Goal: Information Seeking & Learning: Learn about a topic

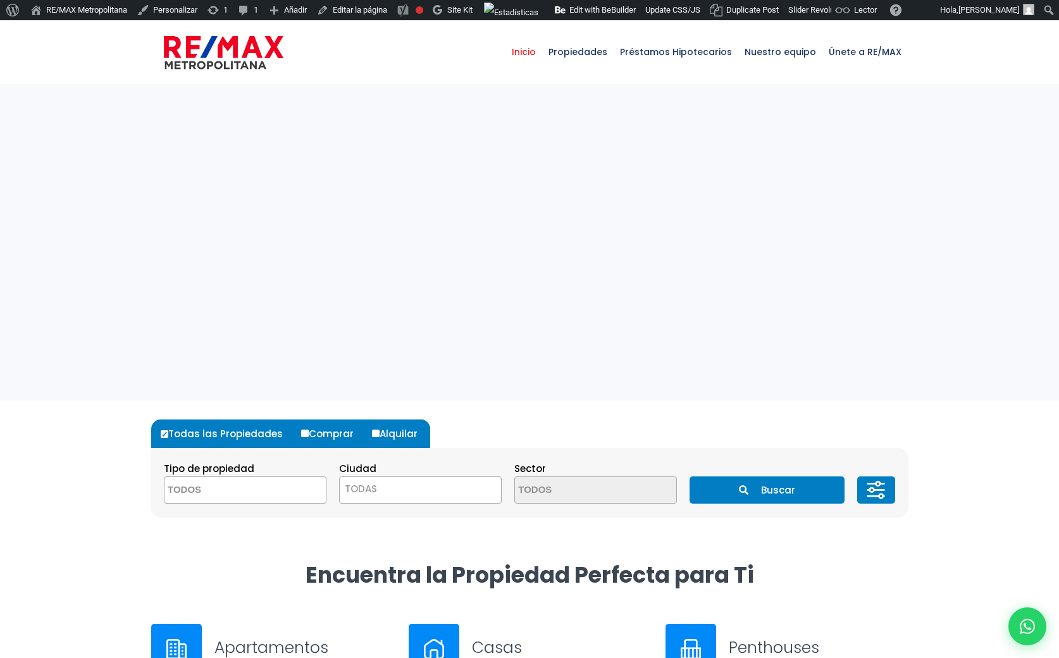
select select
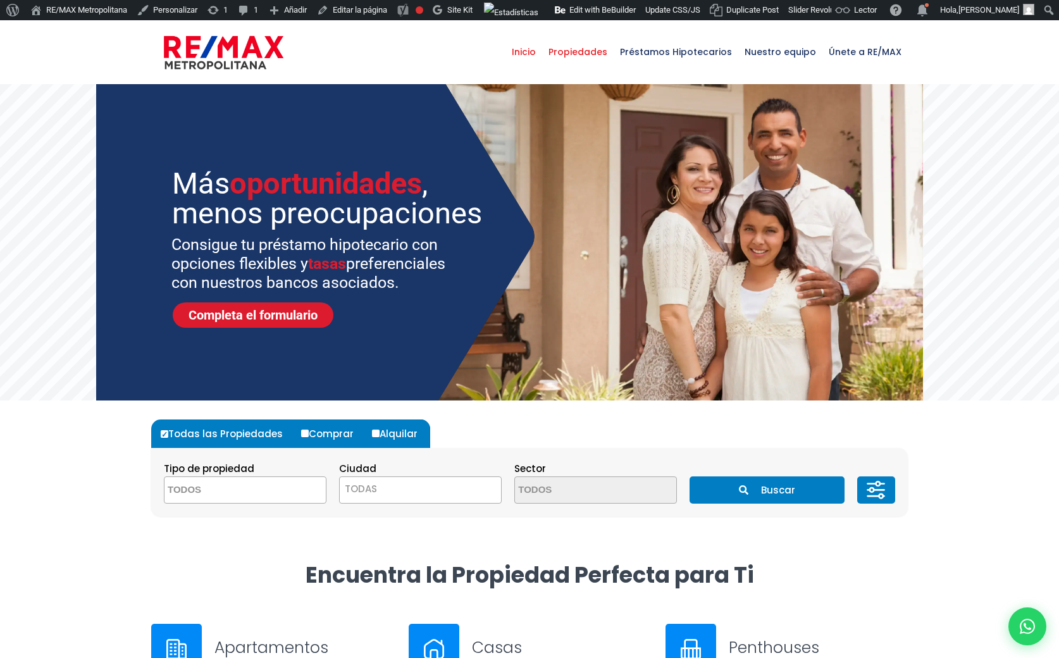
click at [589, 58] on span "Propiedades" at bounding box center [577, 52] width 71 height 38
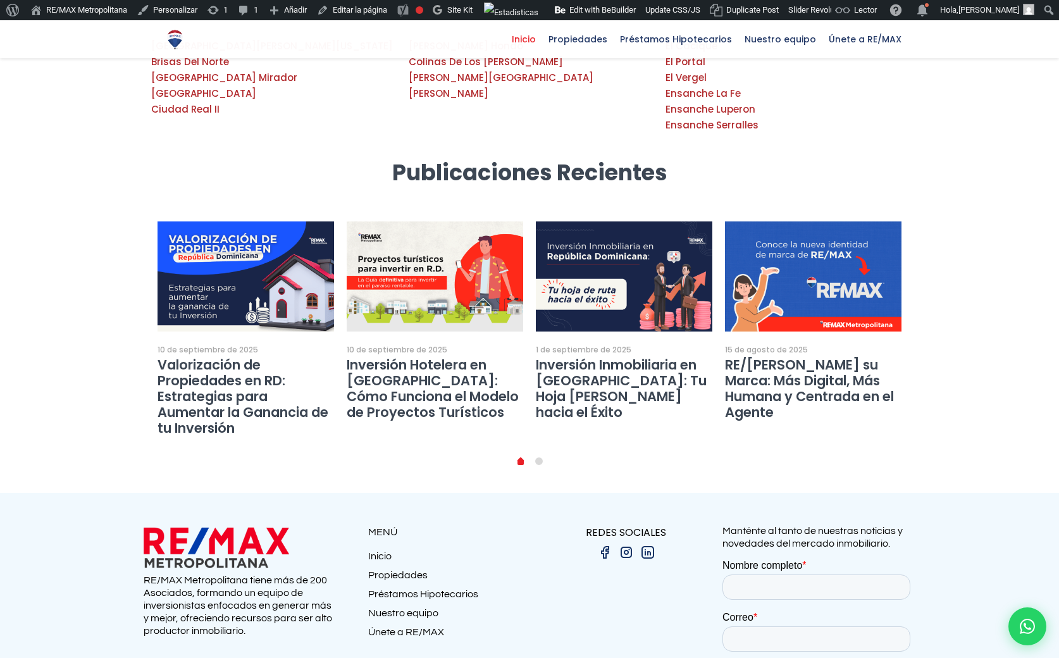
scroll to position [2269, 0]
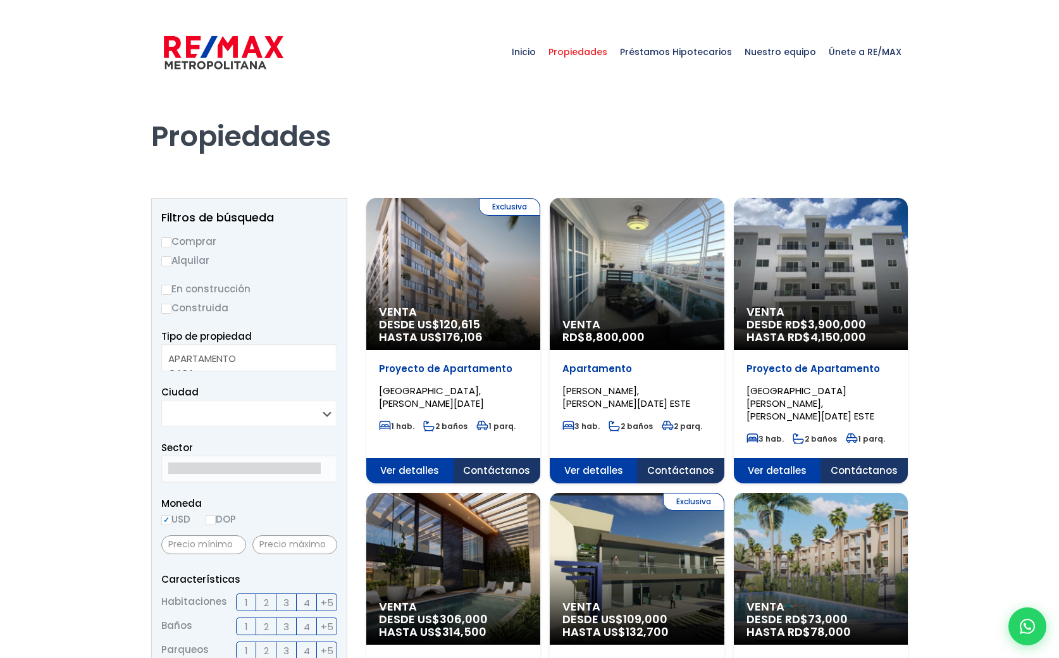
select select
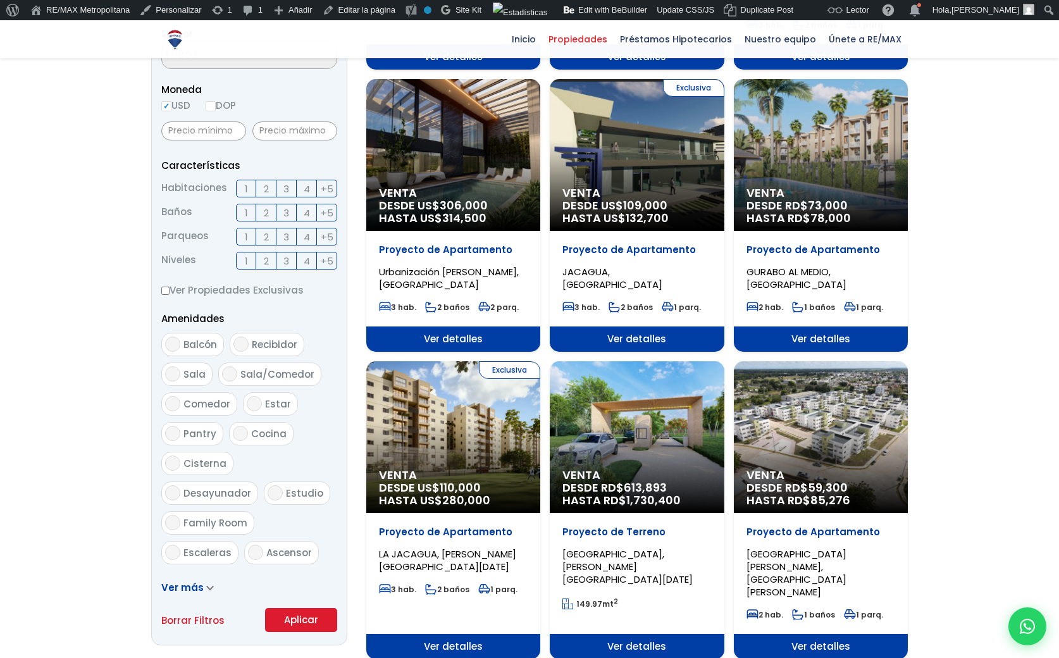
scroll to position [414, 0]
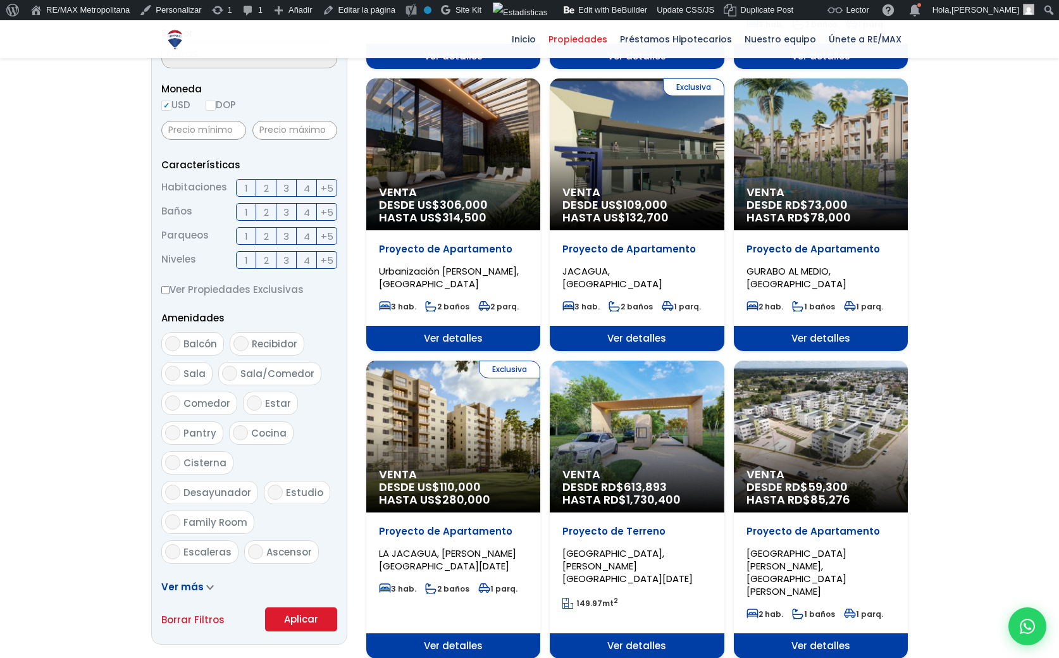
click at [190, 343] on span "Balcón" at bounding box center [200, 343] width 34 height 13
click at [180, 343] on input "Balcón" at bounding box center [172, 343] width 15 height 15
checkbox input "true"
click at [252, 343] on span "Recibidor" at bounding box center [275, 343] width 46 height 13
click at [249, 343] on input "Recibidor" at bounding box center [240, 343] width 15 height 15
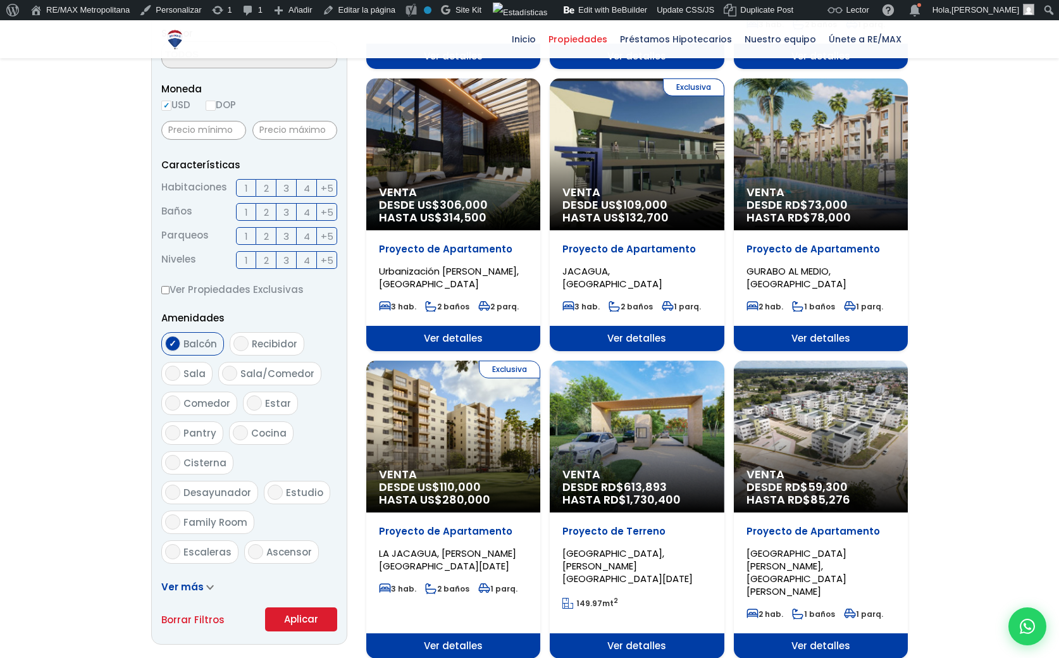
checkbox input "true"
click at [183, 371] on span "Sala" at bounding box center [194, 373] width 22 height 13
click at [180, 371] on input "Sala" at bounding box center [172, 372] width 15 height 15
checkbox input "true"
click at [249, 398] on input "Estar" at bounding box center [254, 402] width 15 height 15
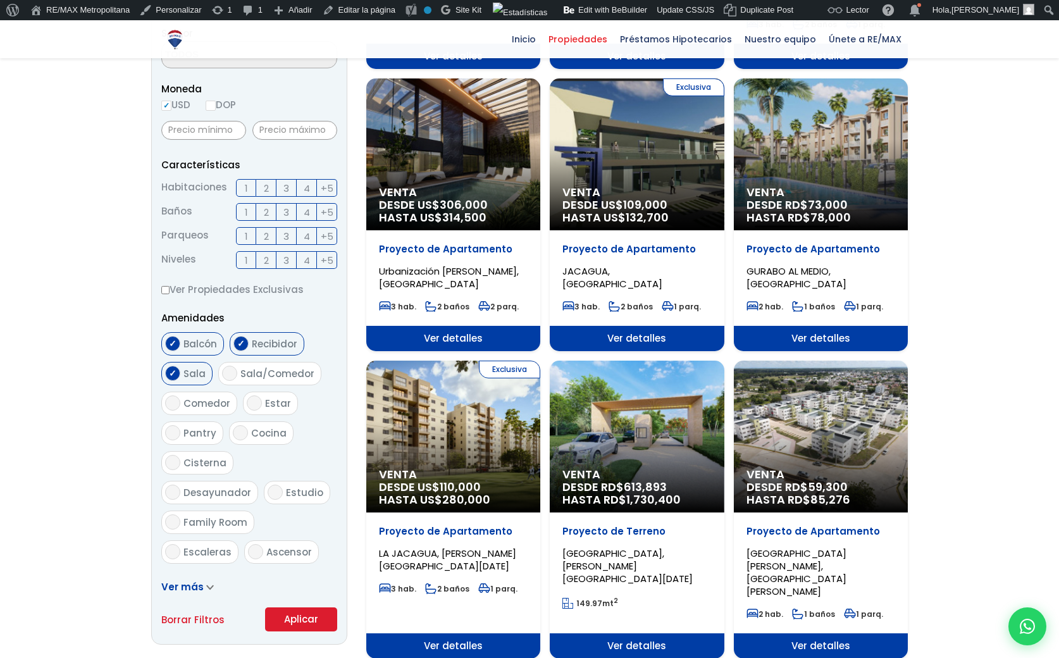
checkbox input "true"
click at [184, 434] on span "Pantry" at bounding box center [199, 432] width 33 height 13
click at [180, 434] on input "Pantry" at bounding box center [172, 432] width 15 height 15
checkbox input "true"
click at [253, 510] on label "Family Room" at bounding box center [207, 521] width 93 height 23
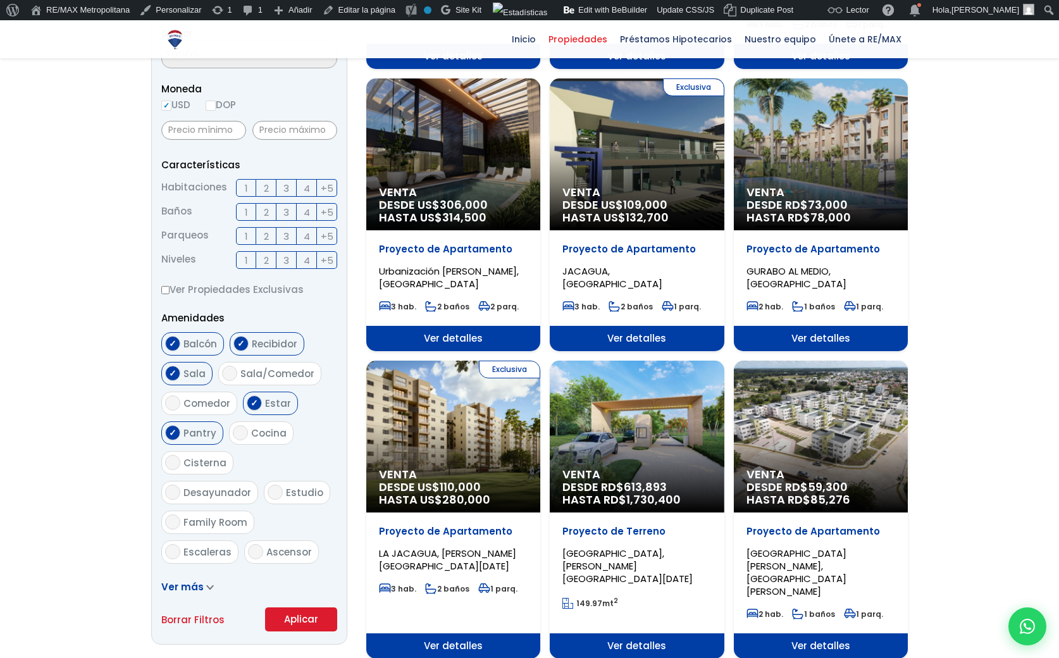
click at [180, 514] on input "Family Room" at bounding box center [172, 521] width 15 height 15
checkbox input "true"
click at [251, 486] on span "Desayunador" at bounding box center [217, 492] width 68 height 13
click at [180, 484] on input "Desayunador" at bounding box center [172, 491] width 15 height 15
checkbox input "true"
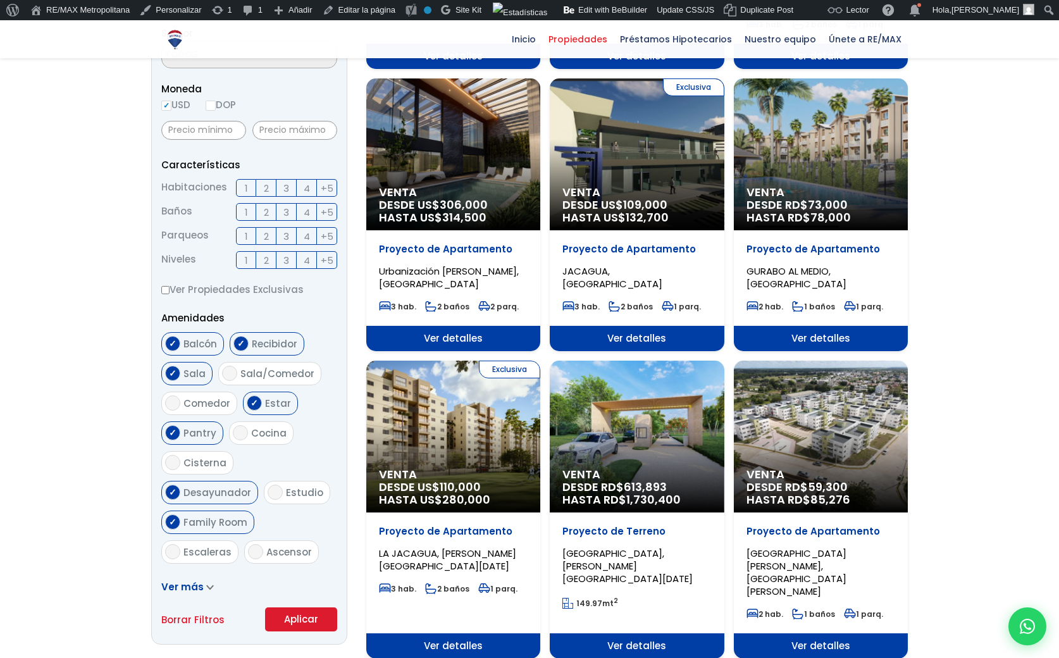
click at [286, 493] on span "Estudio" at bounding box center [304, 492] width 37 height 13
click at [267, 493] on input "Estudio" at bounding box center [274, 491] width 15 height 15
checkbox input "true"
click at [190, 540] on label "Escaleras" at bounding box center [199, 551] width 77 height 23
click at [180, 544] on input "Escaleras" at bounding box center [172, 551] width 15 height 15
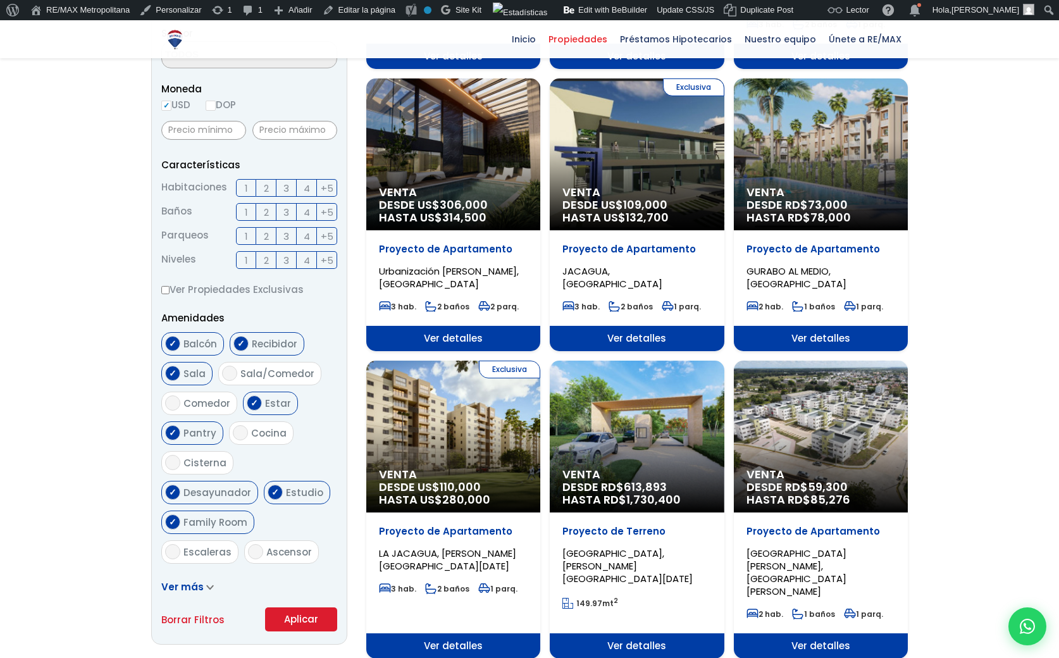
checkbox input "true"
click at [202, 575] on span "Terraza techada" at bounding box center [224, 581] width 83 height 13
click at [180, 574] on input "Terraza techada" at bounding box center [172, 581] width 15 height 15
checkbox input "true"
click at [274, 545] on span "Ascensor" at bounding box center [289, 551] width 46 height 13
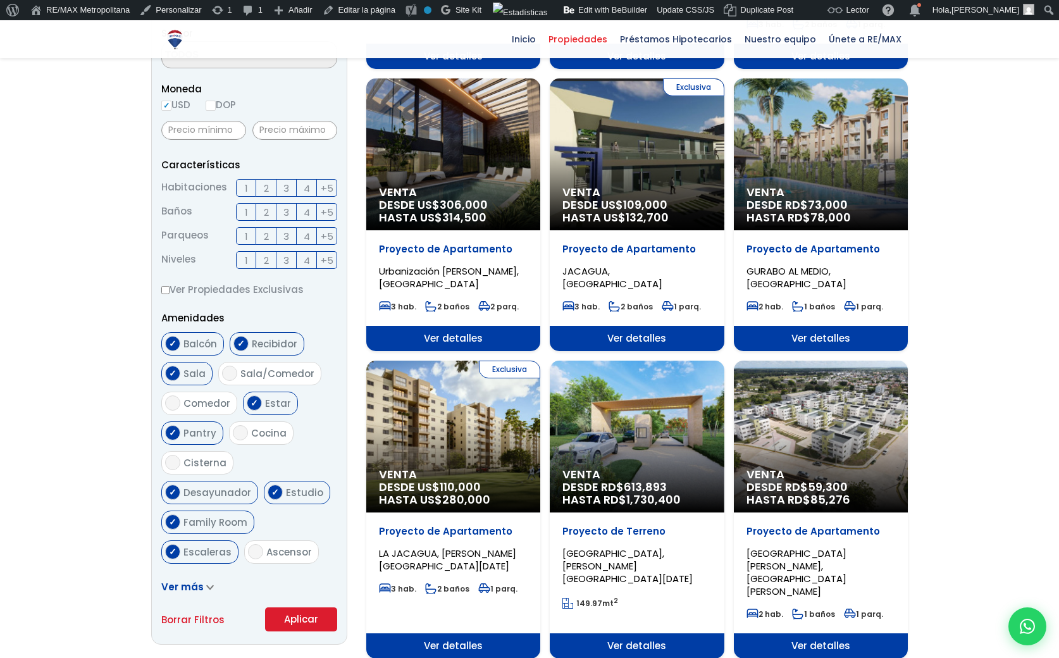
click at [263, 544] on input "Ascensor" at bounding box center [255, 551] width 15 height 15
checkbox input "true"
click at [198, 465] on span "Cisterna" at bounding box center [204, 462] width 43 height 13
click at [180, 465] on input "Cisterna" at bounding box center [172, 462] width 15 height 15
checkbox input "true"
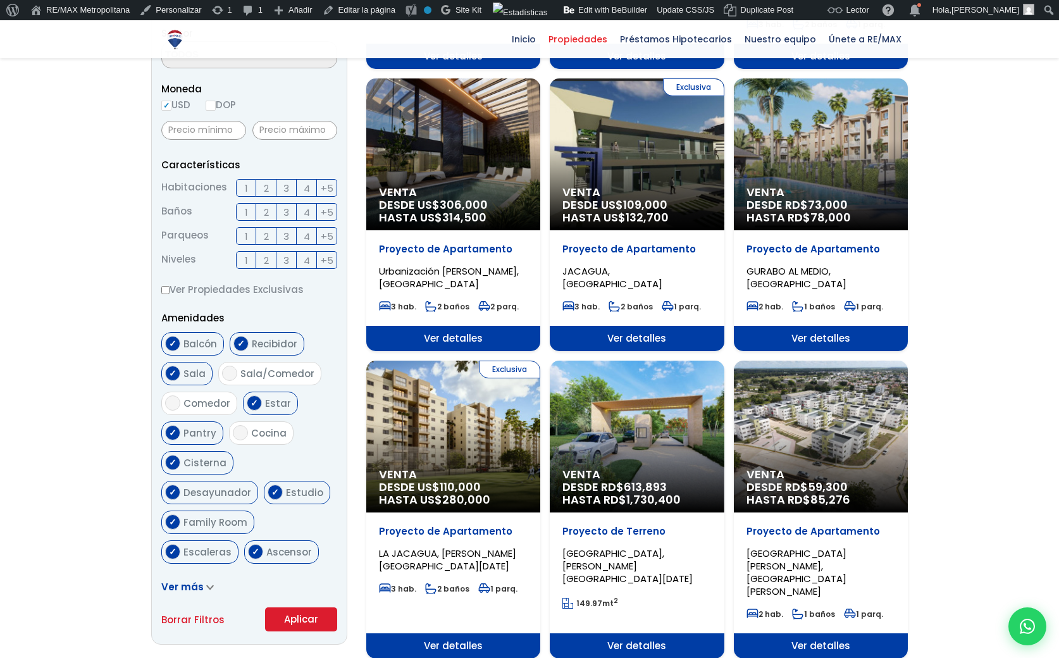
click at [253, 448] on ul "Balcón Recibidor Sala Sala/Comedor Comedor Estar Pantry Cocina" at bounding box center [249, 449] width 176 height 234
click at [254, 434] on span "Cocina" at bounding box center [268, 432] width 35 height 13
click at [248, 434] on input "Cocina" at bounding box center [240, 432] width 15 height 15
checkbox input "true"
click at [197, 405] on span "Comedor" at bounding box center [206, 402] width 47 height 13
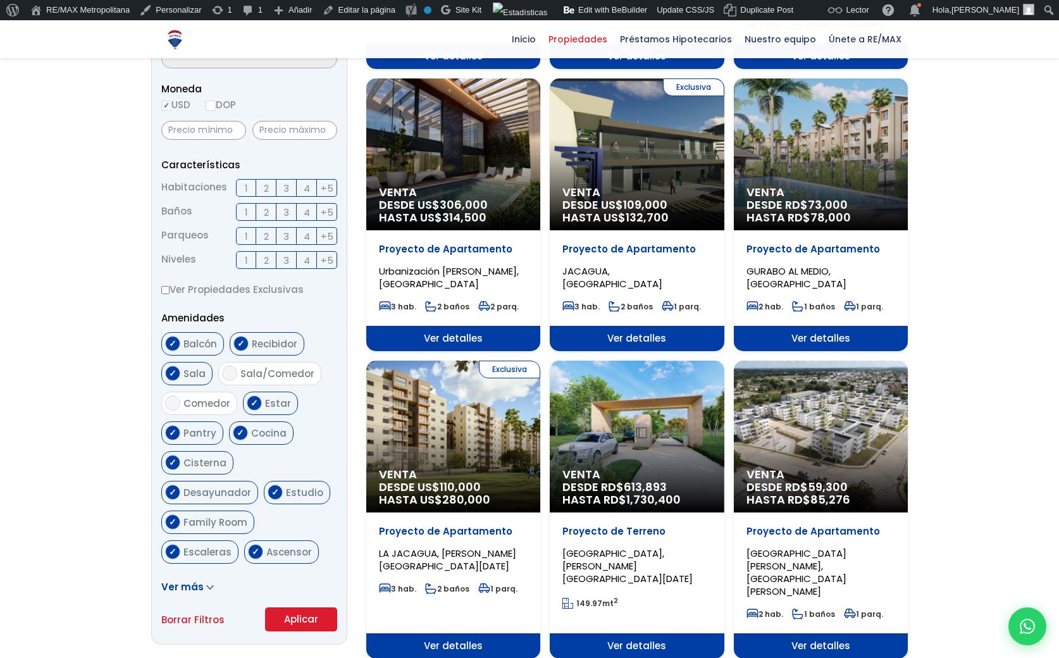
click at [180, 405] on input "Comedor" at bounding box center [172, 402] width 15 height 15
checkbox input "true"
click at [256, 376] on span "Sala/Comedor" at bounding box center [277, 373] width 74 height 13
click at [237, 376] on input "Sala/Comedor" at bounding box center [229, 372] width 15 height 15
checkbox input "true"
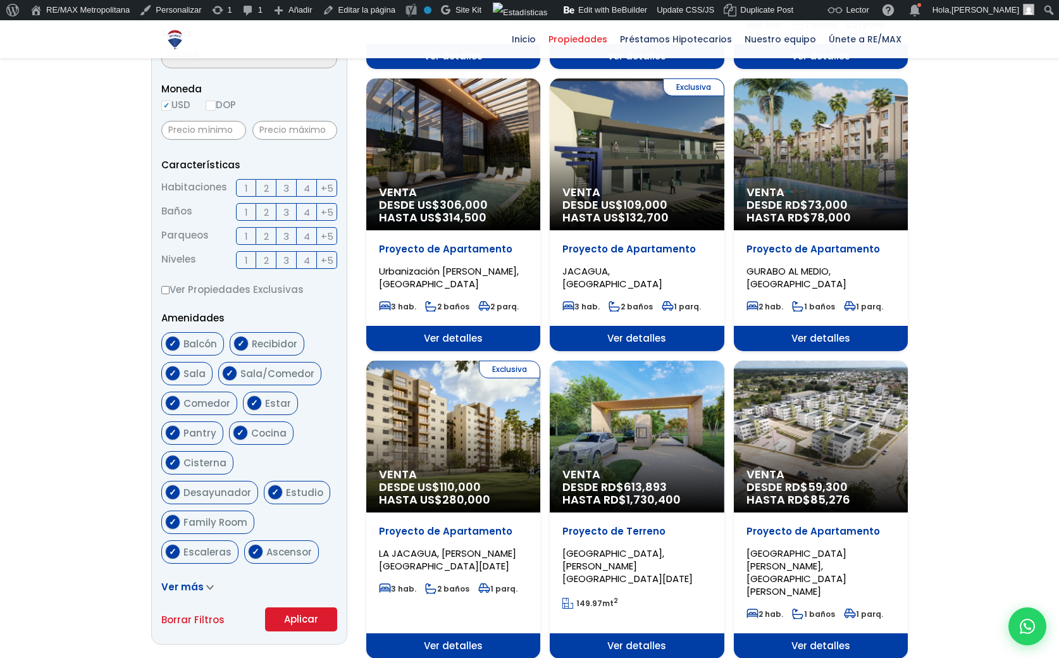
click at [178, 582] on span "Ver más" at bounding box center [182, 586] width 42 height 13
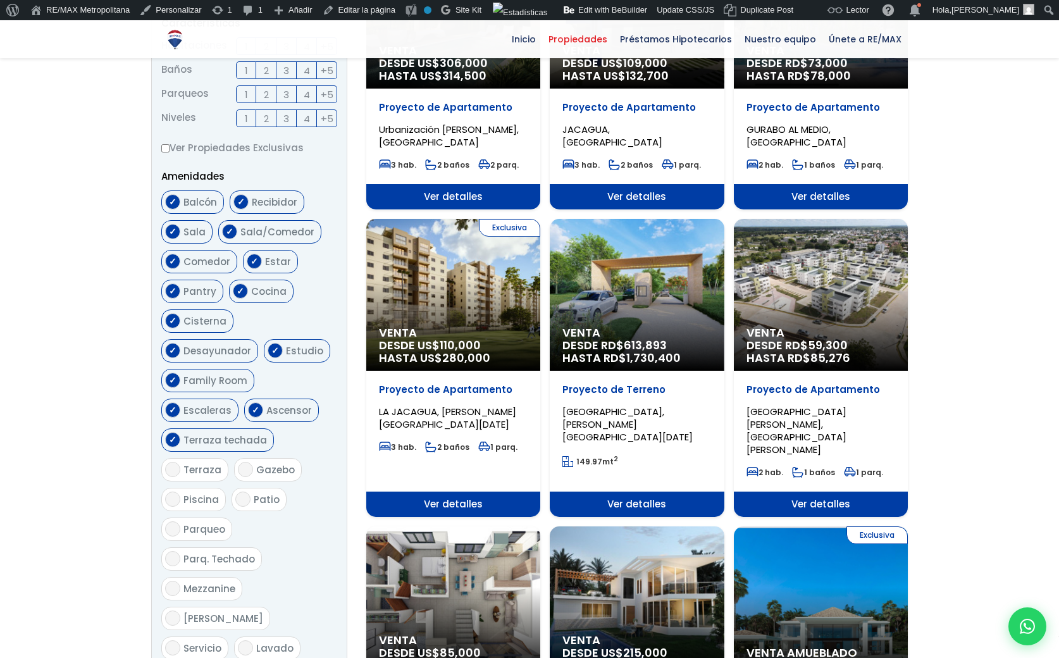
scroll to position [559, 0]
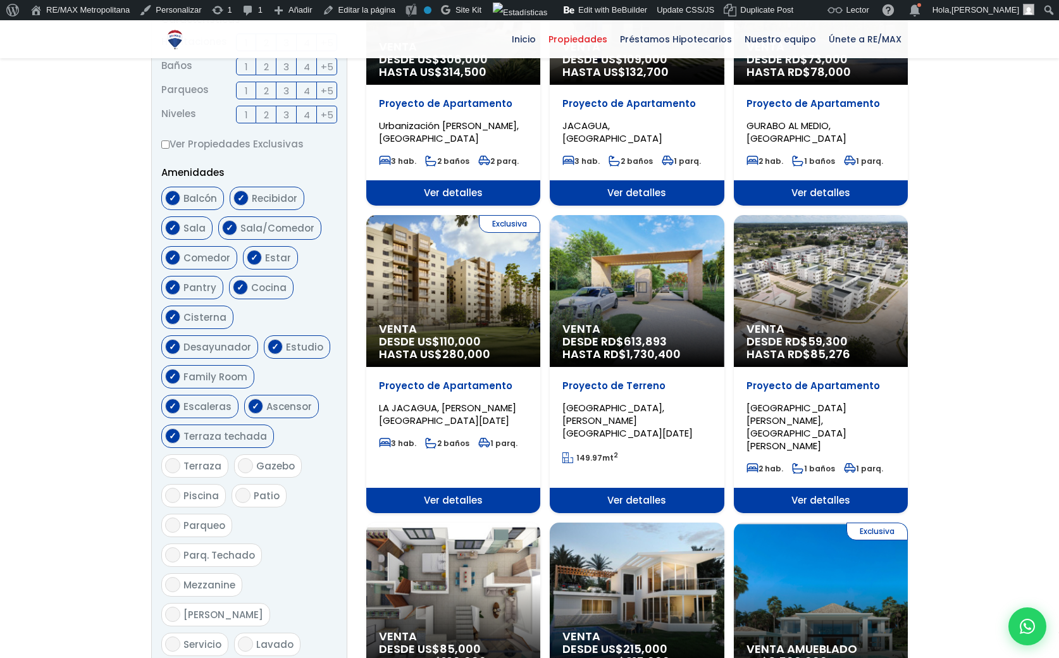
click at [199, 459] on span "Terraza" at bounding box center [202, 465] width 38 height 13
click at [180, 458] on input "Terraza" at bounding box center [172, 465] width 15 height 15
checkbox input "true"
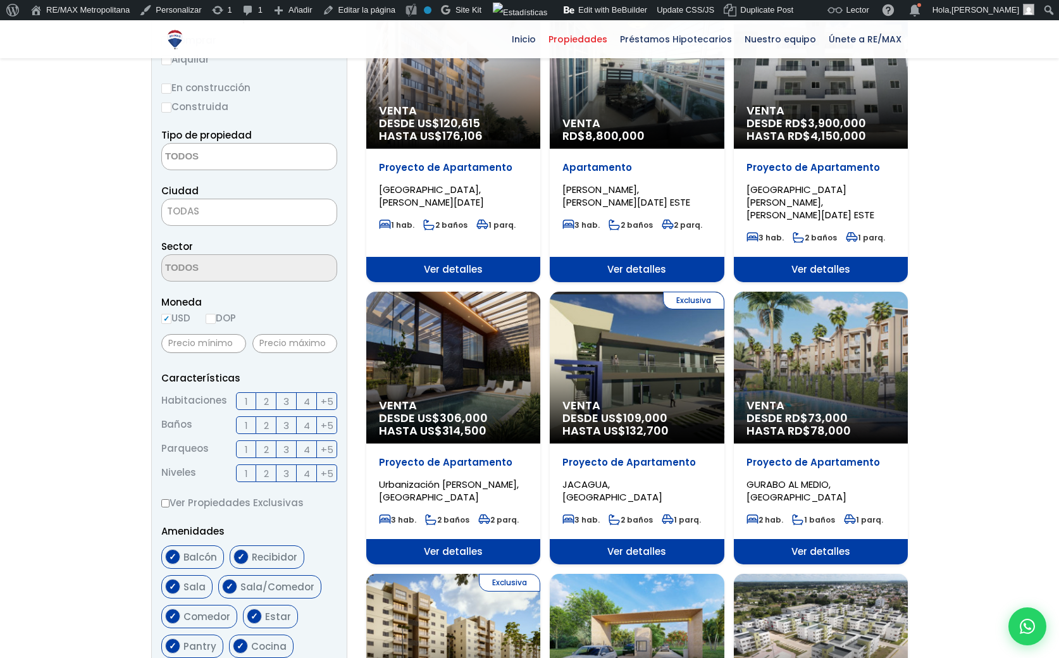
scroll to position [200, 0]
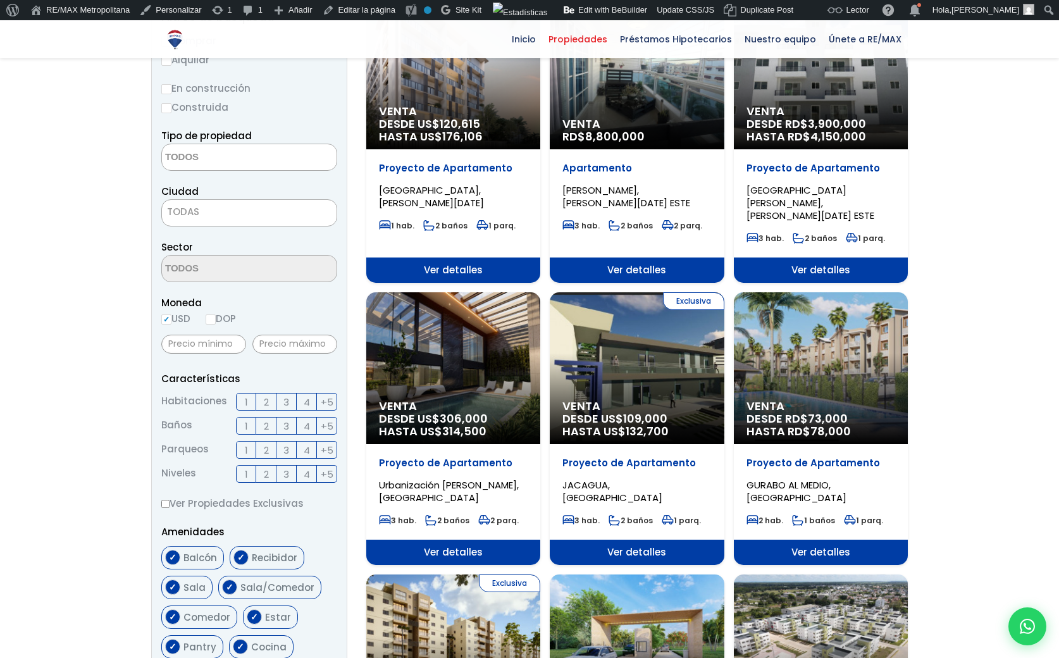
click at [322, 474] on span "+5" at bounding box center [327, 474] width 13 height 16
click at [0, 0] on input "+5" at bounding box center [0, 0] width 0 height 0
